Goal: Find contact information: Find contact information

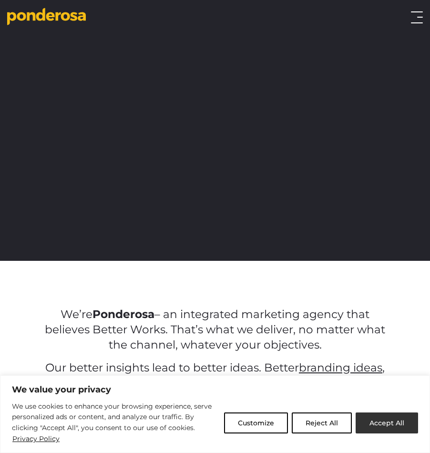
click at [383, 424] on button "Accept All" at bounding box center [387, 422] width 62 height 21
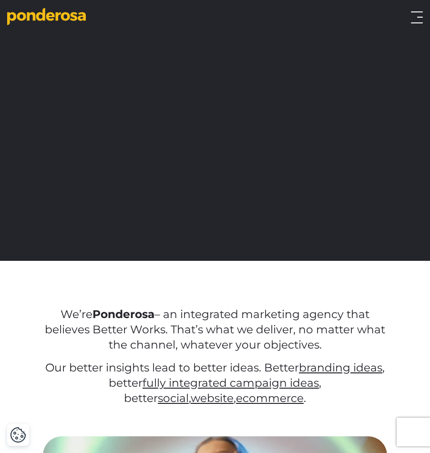
click at [419, 20] on button "Toggle menu" at bounding box center [417, 17] width 12 height 12
click at [412, 15] on button "Toggle menu" at bounding box center [417, 17] width 12 height 12
click at [414, 20] on button "Toggle menu" at bounding box center [417, 17] width 12 height 12
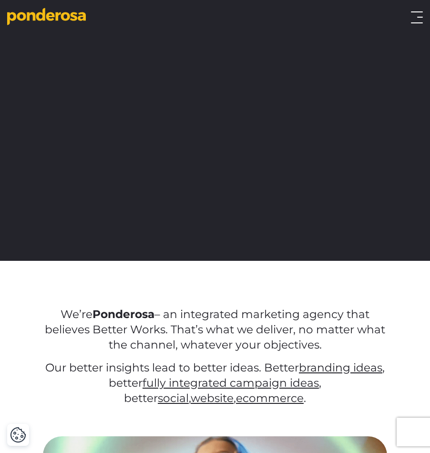
click at [414, 20] on button "Toggle menu" at bounding box center [417, 17] width 12 height 12
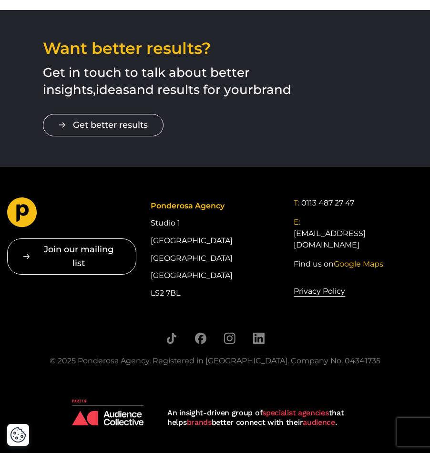
scroll to position [1235, 0]
drag, startPoint x: 189, startPoint y: 299, endPoint x: 156, endPoint y: 205, distance: 100.0
click at [150, 205] on div "Join our mailing list " * " indicates required fields Email * Consent * I give …" at bounding box center [215, 249] width 430 height 104
copy div "Ponderosa Agency Studio [STREET_ADDRESS]"
drag, startPoint x: 368, startPoint y: 196, endPoint x: 304, endPoint y: 204, distance: 63.9
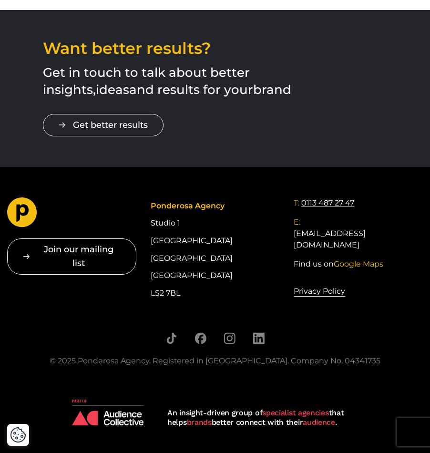
click at [304, 204] on footer "Join our mailing list " * " indicates required fields Email * Consent * I give …" at bounding box center [215, 274] width 430 height 215
copy link "0113 487 27 47"
